Goal: Transaction & Acquisition: Purchase product/service

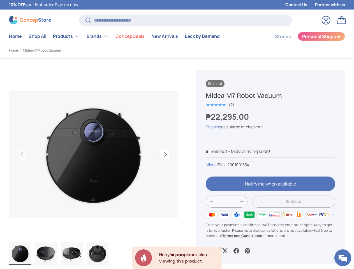
click at [177, 135] on div "Previous Next Loading... Load image 1 in gallery view Load image 2 in gallery v…" at bounding box center [98, 168] width 178 height 219
click at [123, 36] on li "ConcepDeals" at bounding box center [130, 36] width 36 height 11
click at [75, 36] on link "Products" at bounding box center [66, 36] width 27 height 11
click at [107, 36] on link "Brands" at bounding box center [98, 36] width 22 height 11
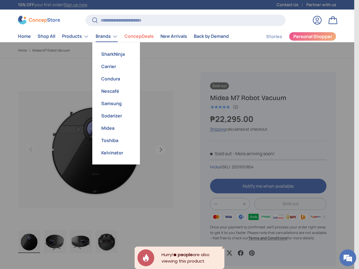
click at [96, 242] on img "Gallery Viewer" at bounding box center [107, 242] width 22 height 22
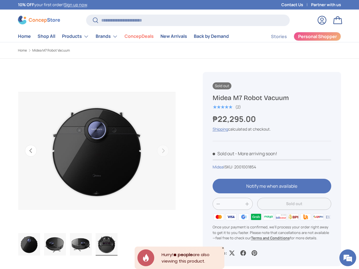
click at [268, 188] on div at bounding box center [271, 188] width 119 height 19
